Goal: Transaction & Acquisition: Subscribe to service/newsletter

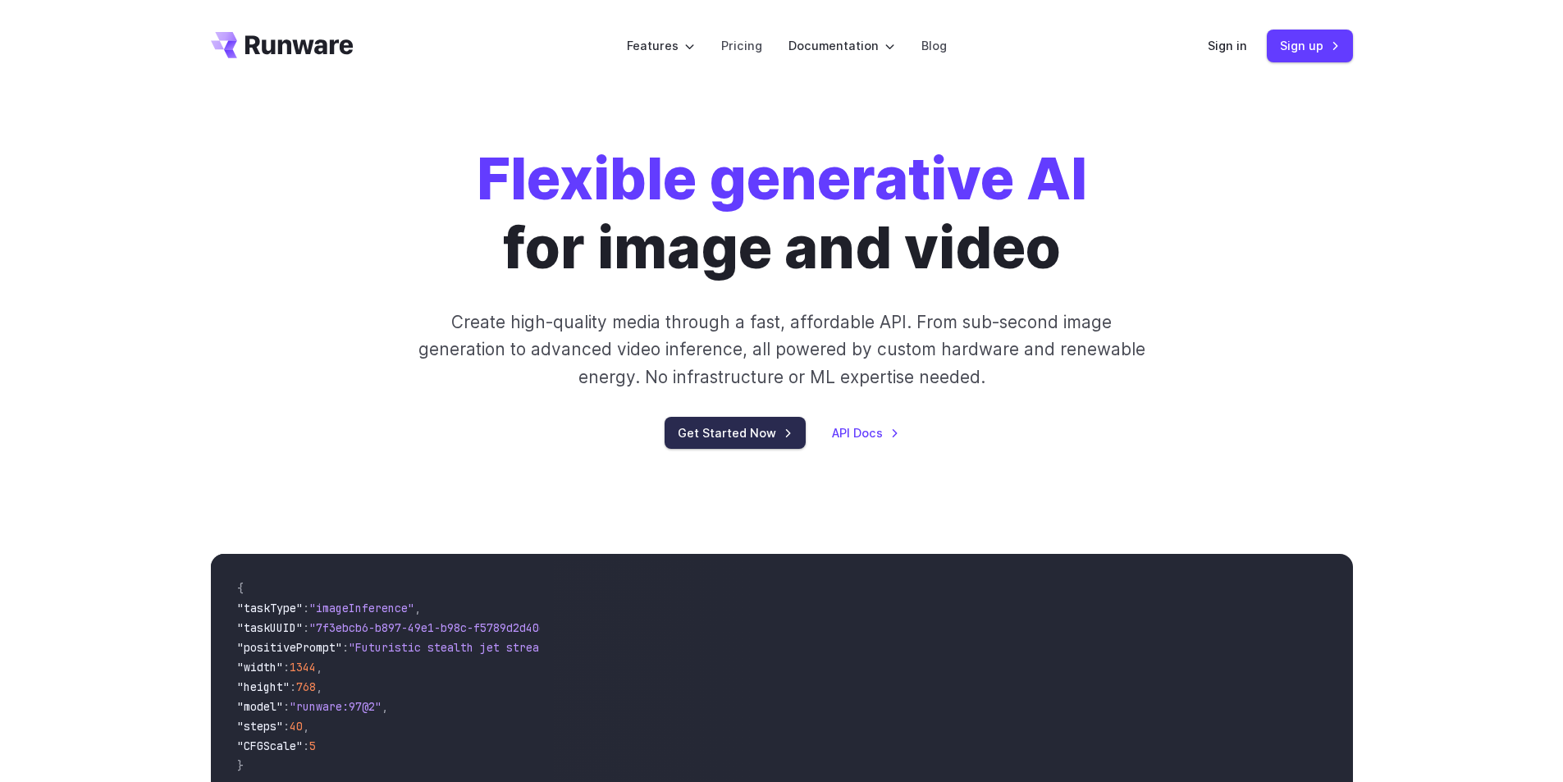
click at [767, 426] on link "Get Started Now" at bounding box center [735, 433] width 141 height 32
click at [734, 43] on link "Pricing" at bounding box center [741, 45] width 41 height 19
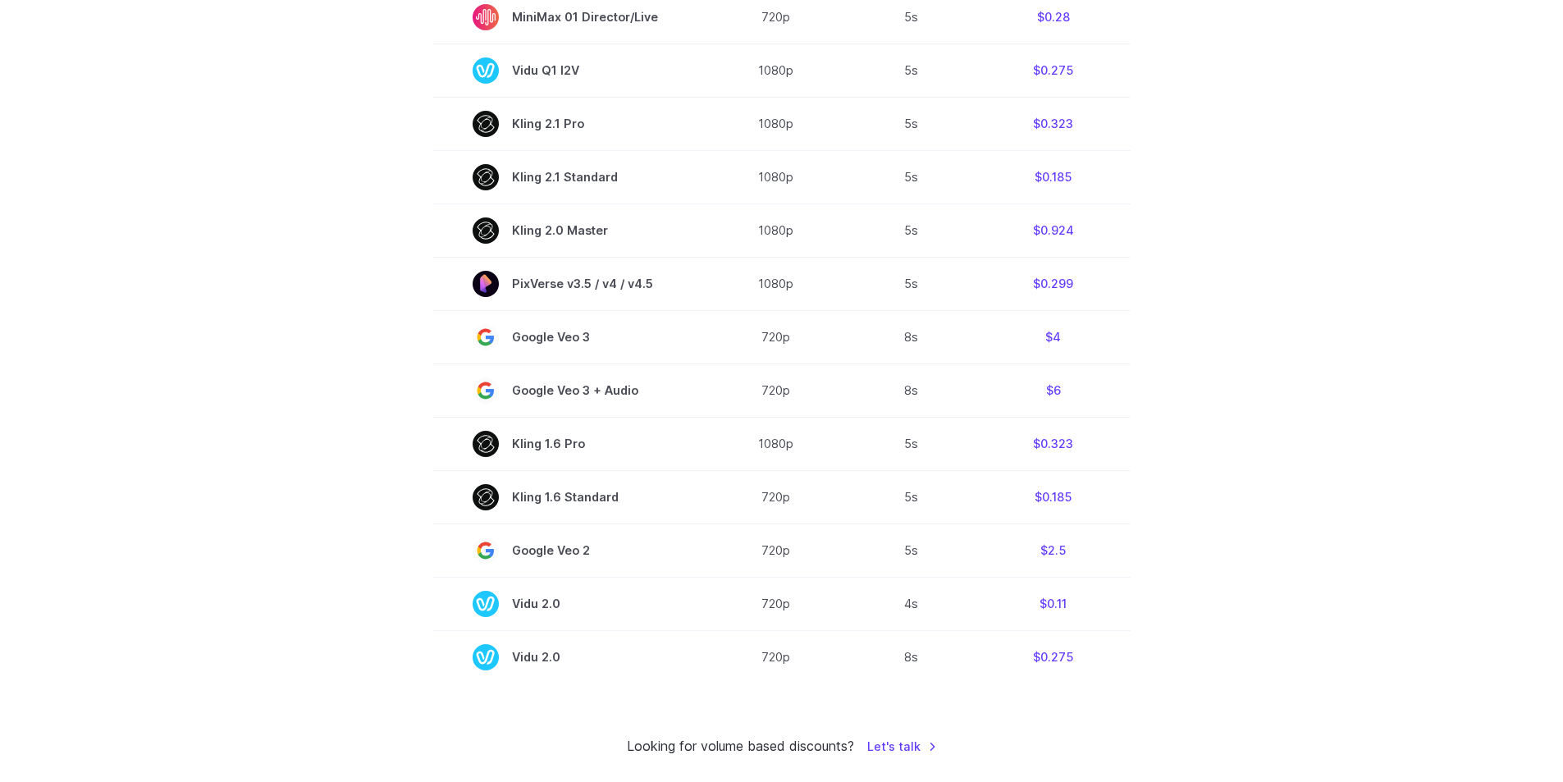
scroll to position [657, 0]
